Goal: Information Seeking & Learning: Check status

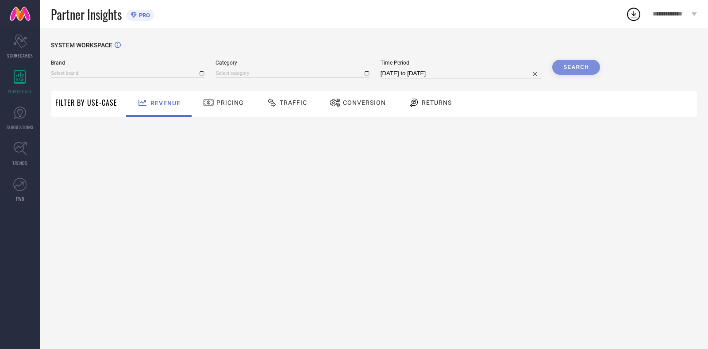
type input "[PERSON_NAME]"
type input "All"
